Goal: Task Accomplishment & Management: Use online tool/utility

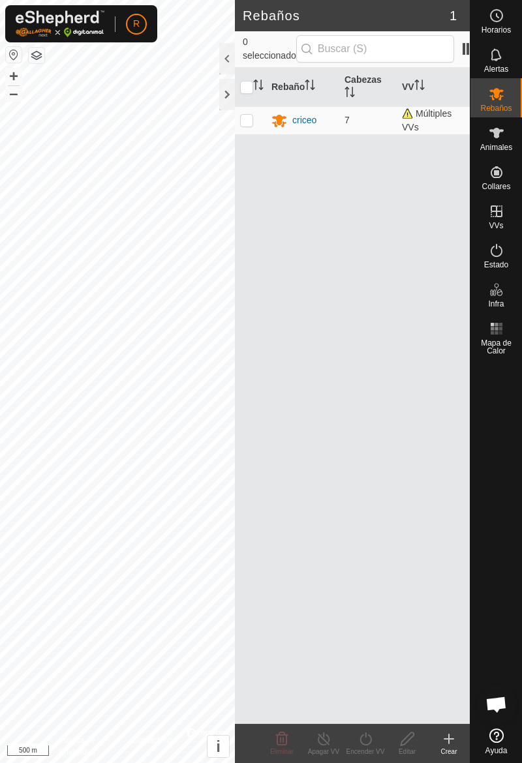
click at [498, 144] on span "Animales" at bounding box center [496, 148] width 32 height 8
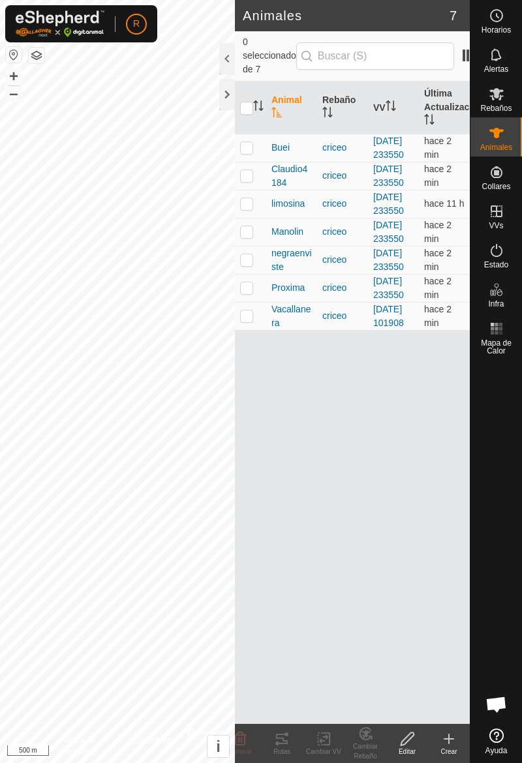
click at [257, 218] on td at bounding box center [250, 204] width 31 height 28
click at [286, 747] on div "Rutas" at bounding box center [282, 752] width 42 height 10
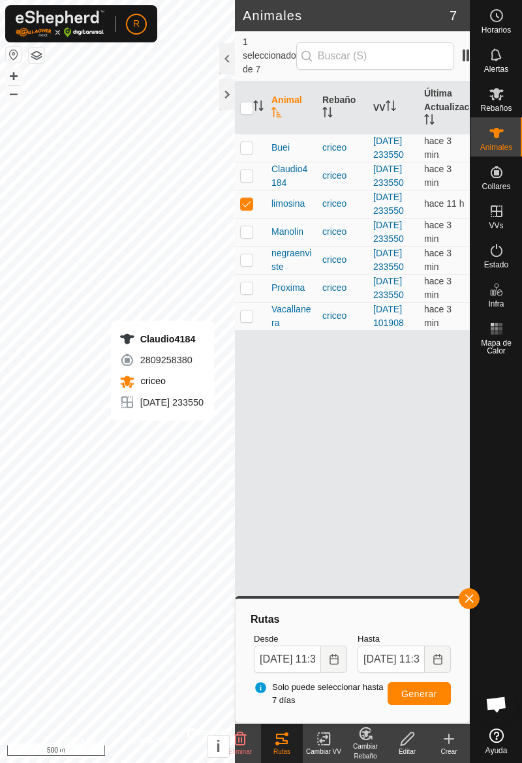
click at [249, 218] on td at bounding box center [250, 204] width 31 height 28
checkbox input "false"
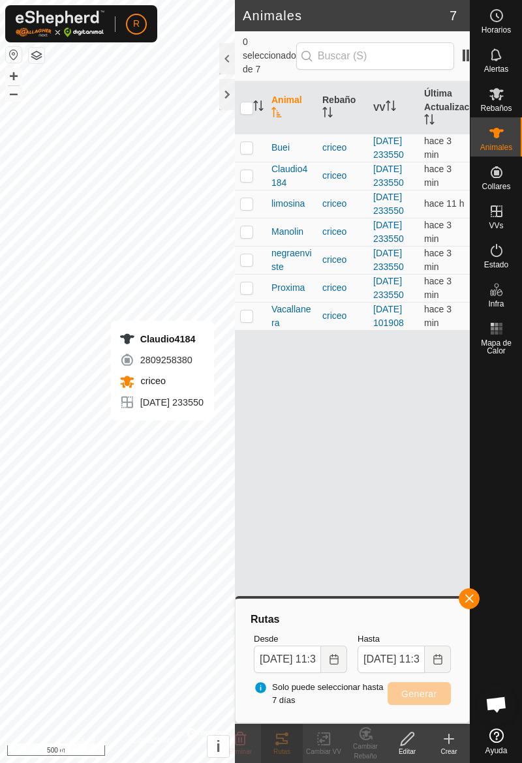
click at [283, 749] on div "Rutas" at bounding box center [282, 752] width 42 height 10
click at [474, 606] on button "button" at bounding box center [469, 599] width 21 height 21
